Goal: Task Accomplishment & Management: Use online tool/utility

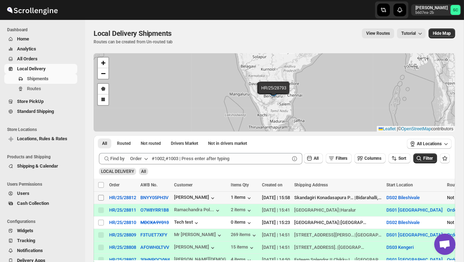
click at [102, 196] on input "Select shipment" at bounding box center [101, 198] width 6 height 6
checkbox input "true"
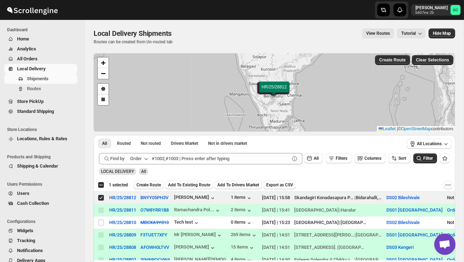
click at [149, 184] on span "Create Route" at bounding box center [149, 185] width 24 height 6
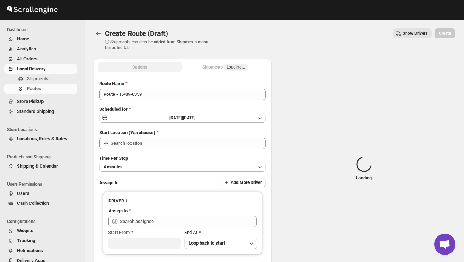
type input "DS02 Bileshivale"
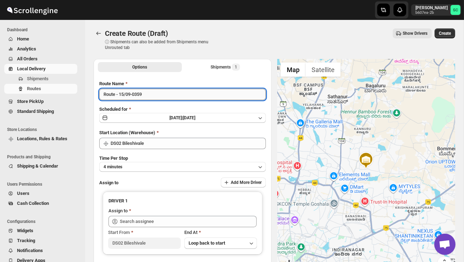
click at [153, 91] on input "Route - 15/09-0359" at bounding box center [182, 94] width 167 height 11
type input "R"
type input "Order no 28812"
click at [173, 164] on button "4 minutes" at bounding box center [182, 167] width 167 height 10
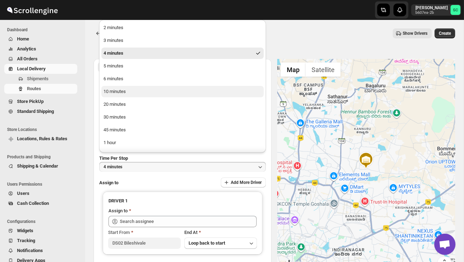
click at [138, 93] on button "10 minutes" at bounding box center [182, 91] width 162 height 11
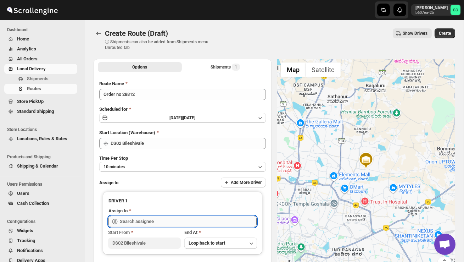
click at [144, 222] on input "text" at bounding box center [188, 221] width 137 height 11
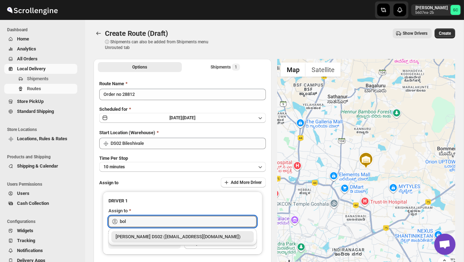
click at [171, 236] on div "[PERSON_NAME] DS02 ([EMAIL_ADDRESS][DOMAIN_NAME])" at bounding box center [183, 236] width 134 height 7
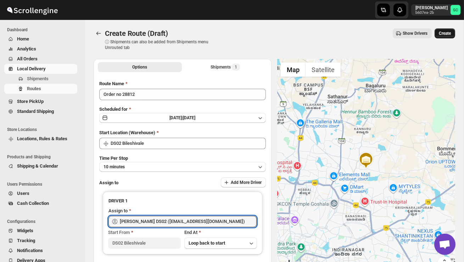
type input "[PERSON_NAME] DS02 ([EMAIL_ADDRESS][DOMAIN_NAME])"
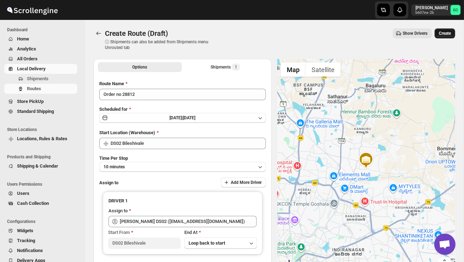
click at [444, 35] on span "Create" at bounding box center [445, 34] width 12 height 6
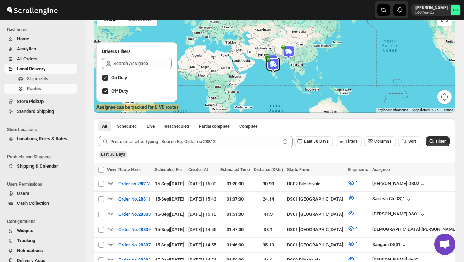
scroll to position [69, 0]
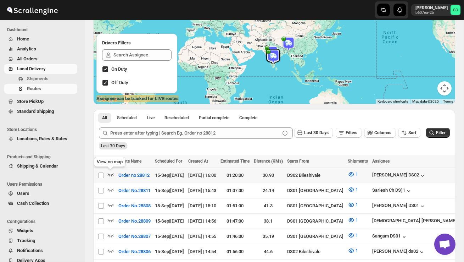
click at [113, 175] on icon "button" at bounding box center [110, 174] width 7 height 7
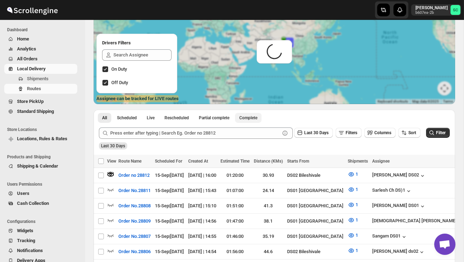
scroll to position [0, 0]
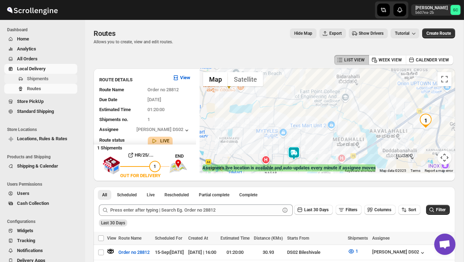
click at [49, 81] on span "Shipments" at bounding box center [38, 78] width 22 height 5
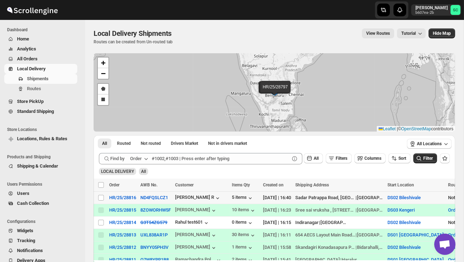
click at [96, 198] on td "Select shipment" at bounding box center [100, 198] width 13 height 12
checkbox input "true"
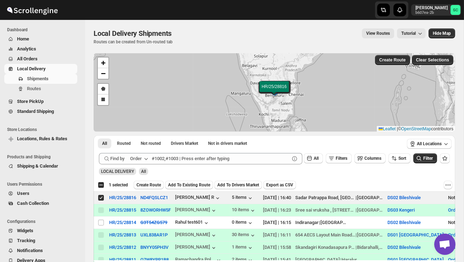
click at [150, 185] on span "Create Route" at bounding box center [149, 185] width 24 height 6
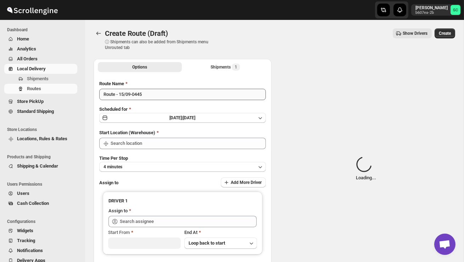
type input "DS02 Bileshivale"
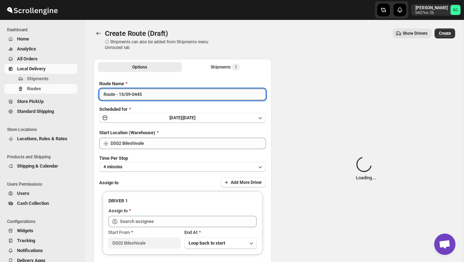
click at [151, 94] on input "Route - 15/09-0445" at bounding box center [182, 94] width 167 height 11
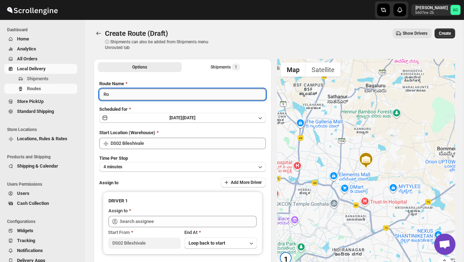
type input "R"
type input "Order no 28816"
click at [186, 165] on button "4 minutes" at bounding box center [182, 167] width 167 height 10
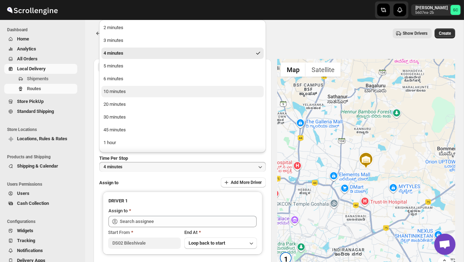
click at [151, 92] on button "10 minutes" at bounding box center [182, 91] width 162 height 11
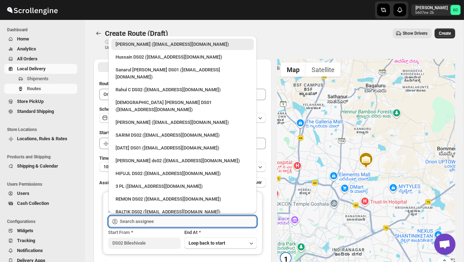
click at [142, 220] on input "text" at bounding box center [188, 221] width 137 height 11
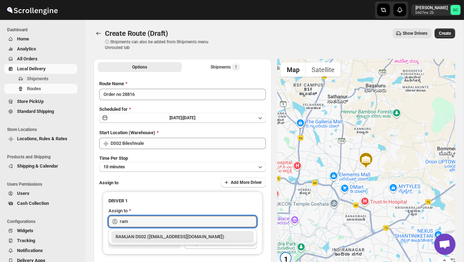
click at [159, 235] on div "RAMJAN DS02 ([EMAIL_ADDRESS][DOMAIN_NAME])" at bounding box center [183, 236] width 134 height 7
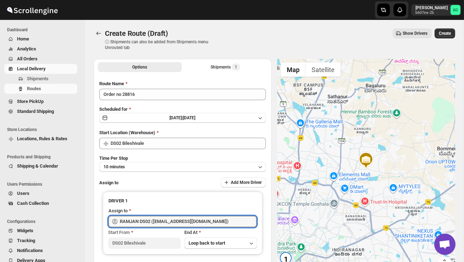
type input "RAMJAN DS02 ([EMAIL_ADDRESS][DOMAIN_NAME])"
click at [448, 33] on span "Create" at bounding box center [445, 34] width 12 height 6
